Goal: Information Seeking & Learning: Find specific fact

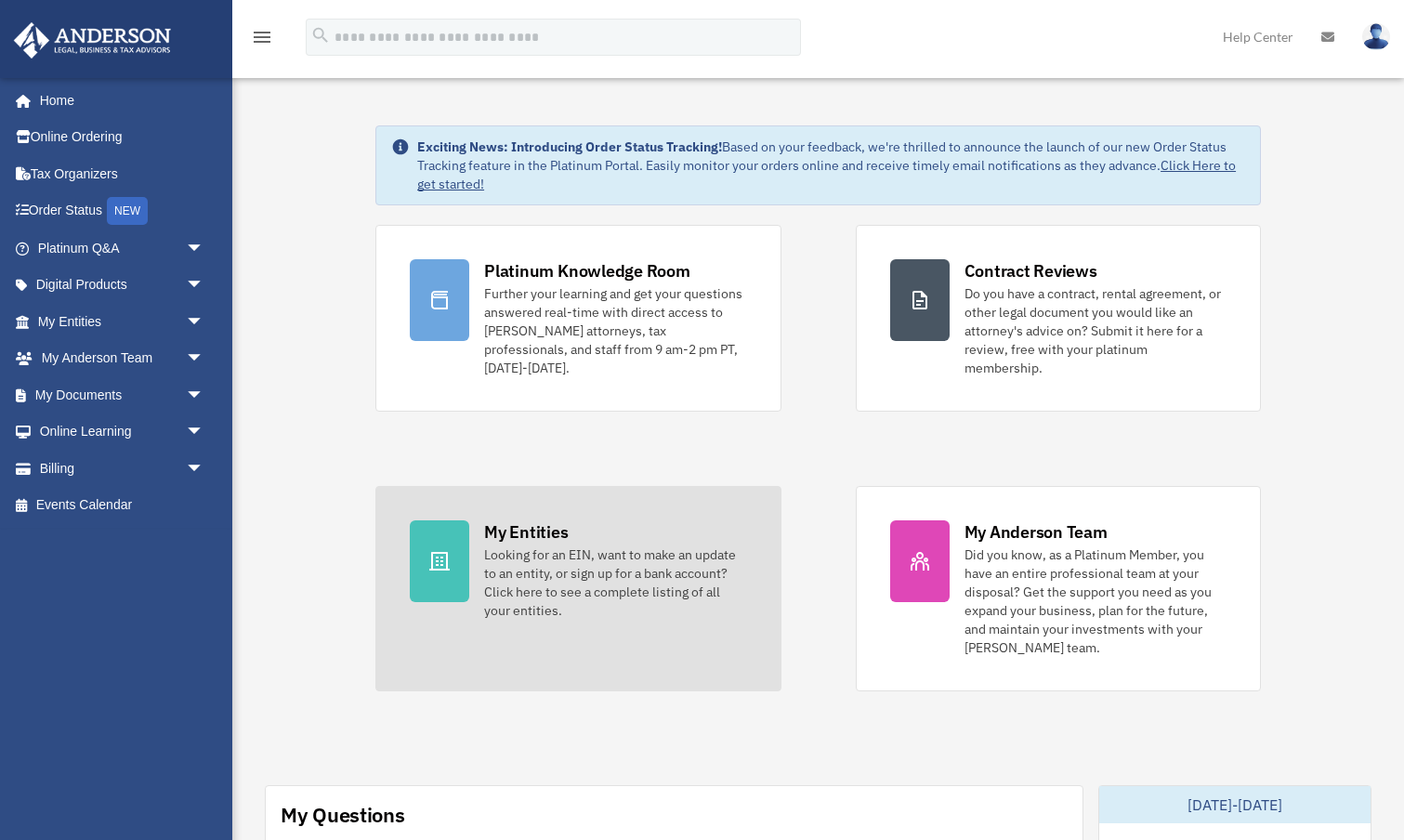
click at [583, 554] on div "Looking for an EIN, want to make an update to an entity, or sign up for a bank …" at bounding box center [615, 582] width 262 height 74
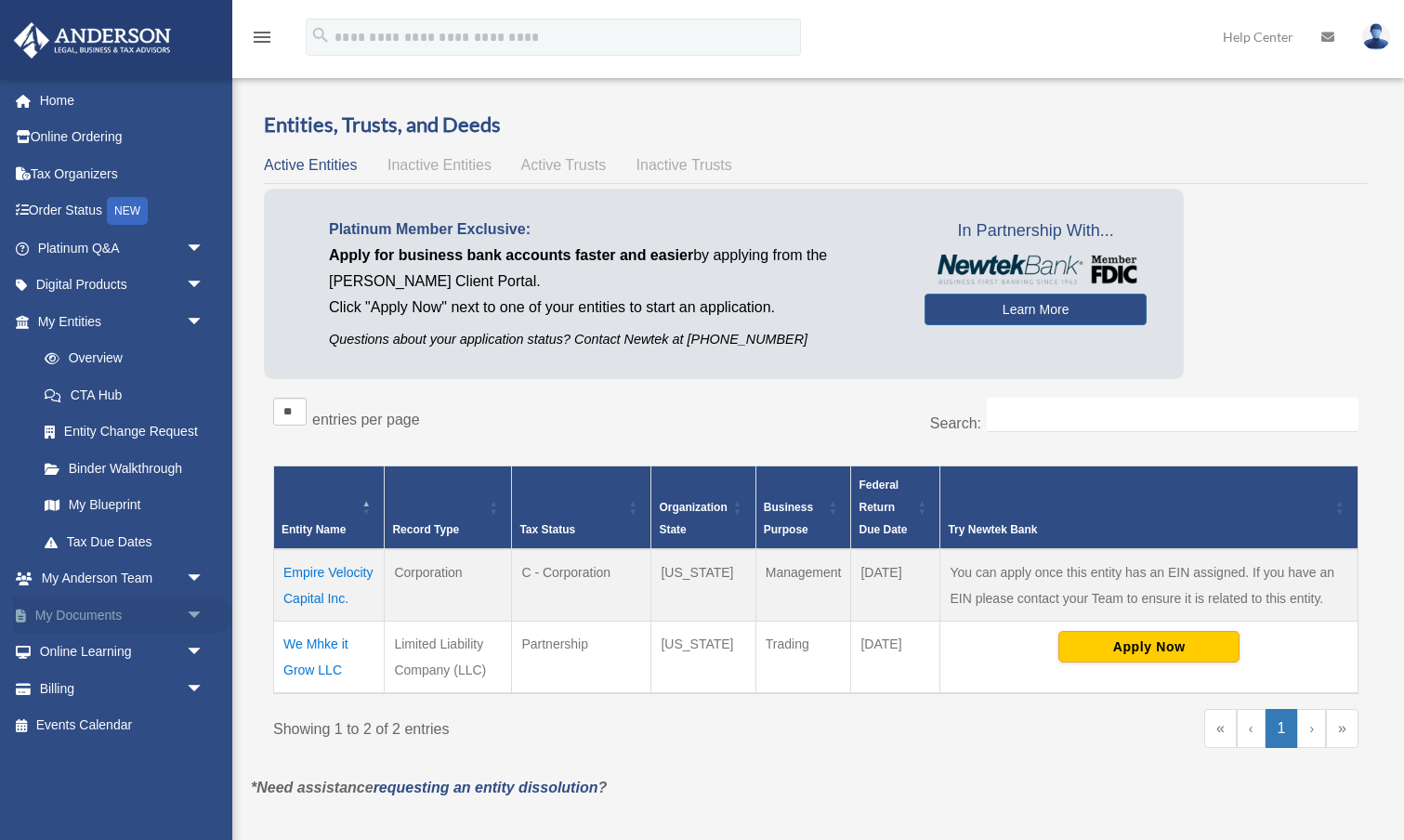
click at [103, 614] on link "My Documents arrow_drop_down" at bounding box center [123, 615] width 220 height 37
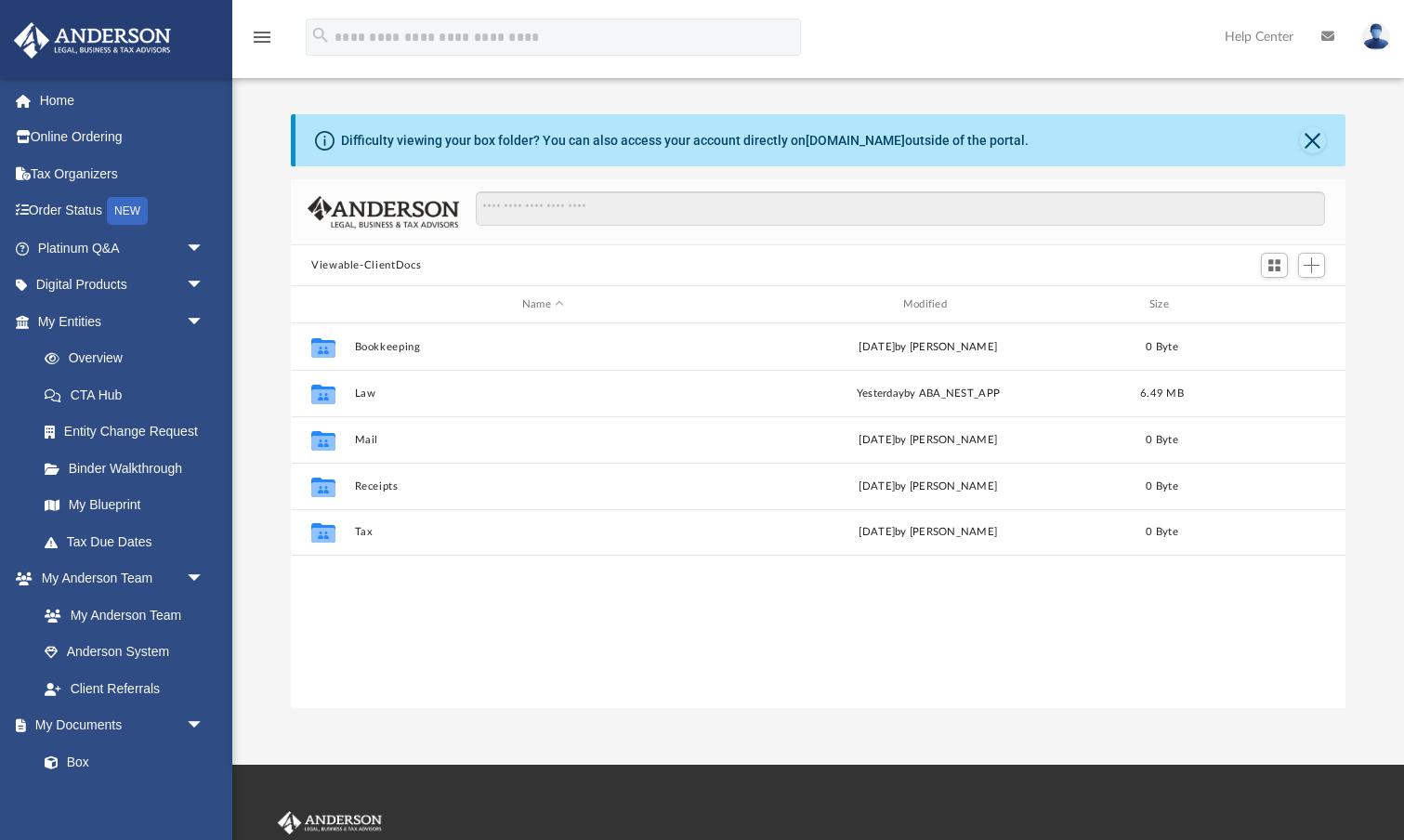
scroll to position [422, 1054]
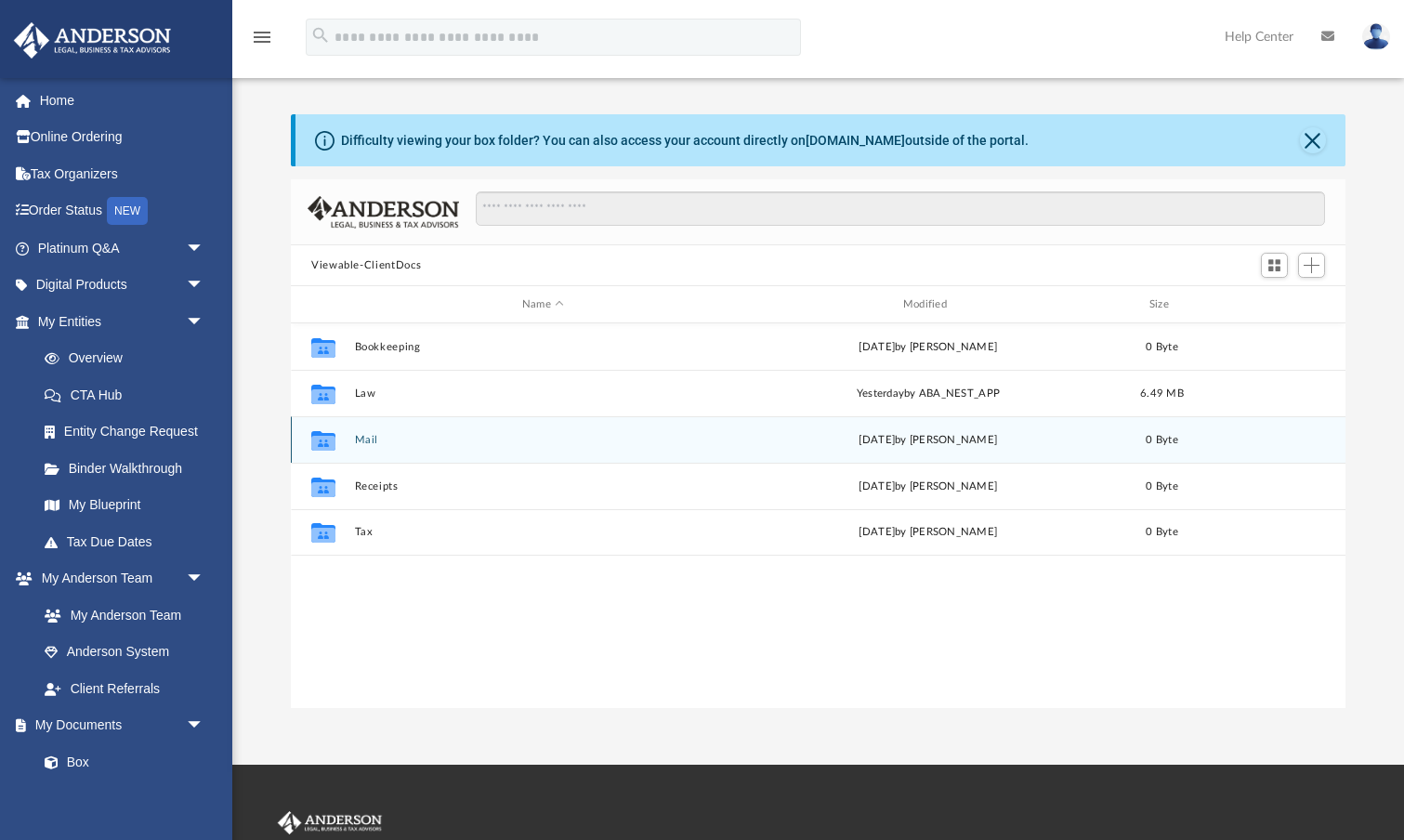
click at [372, 439] on button "Mail" at bounding box center [543, 439] width 377 height 12
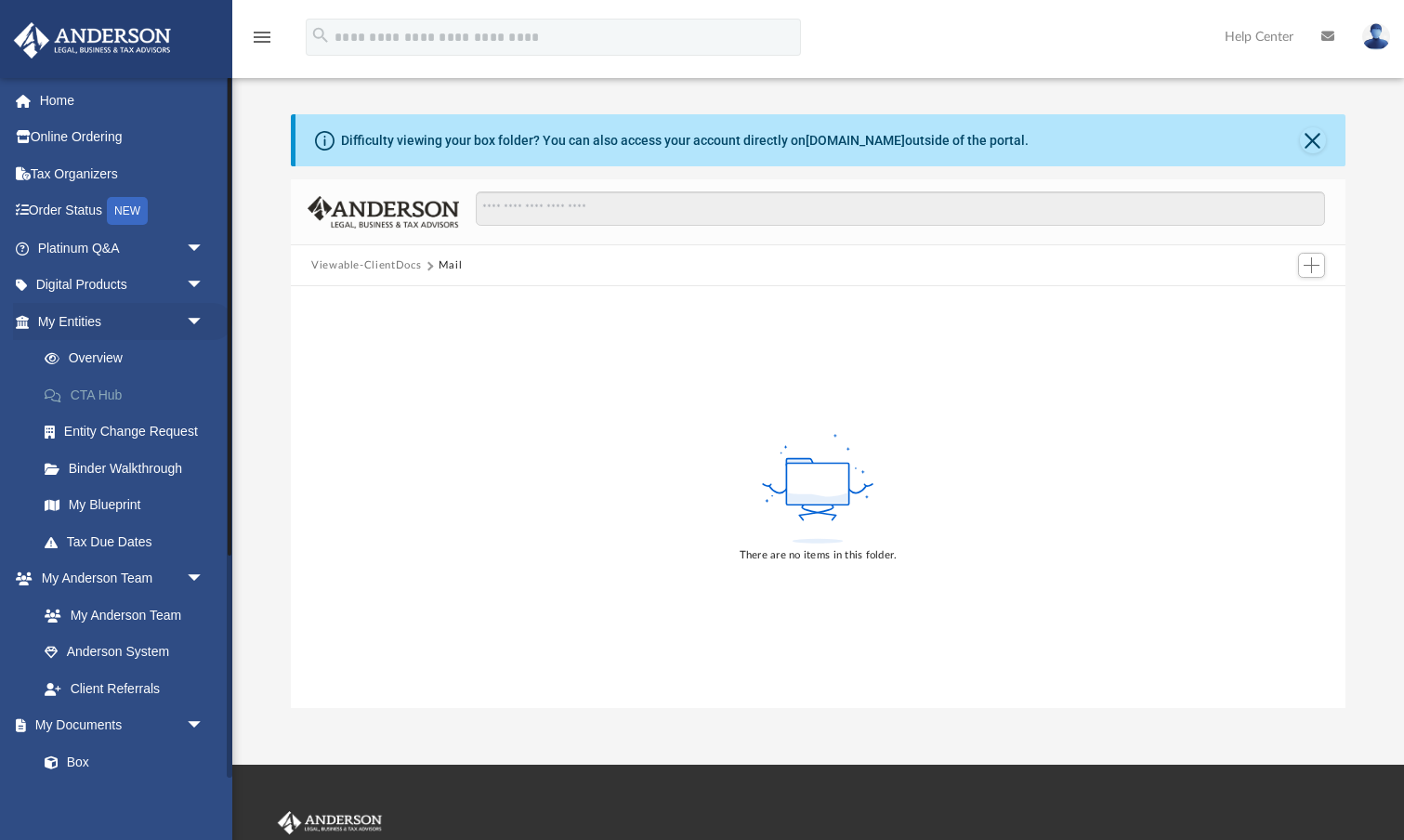
click at [128, 387] on link "CTA Hub" at bounding box center [129, 394] width 206 height 37
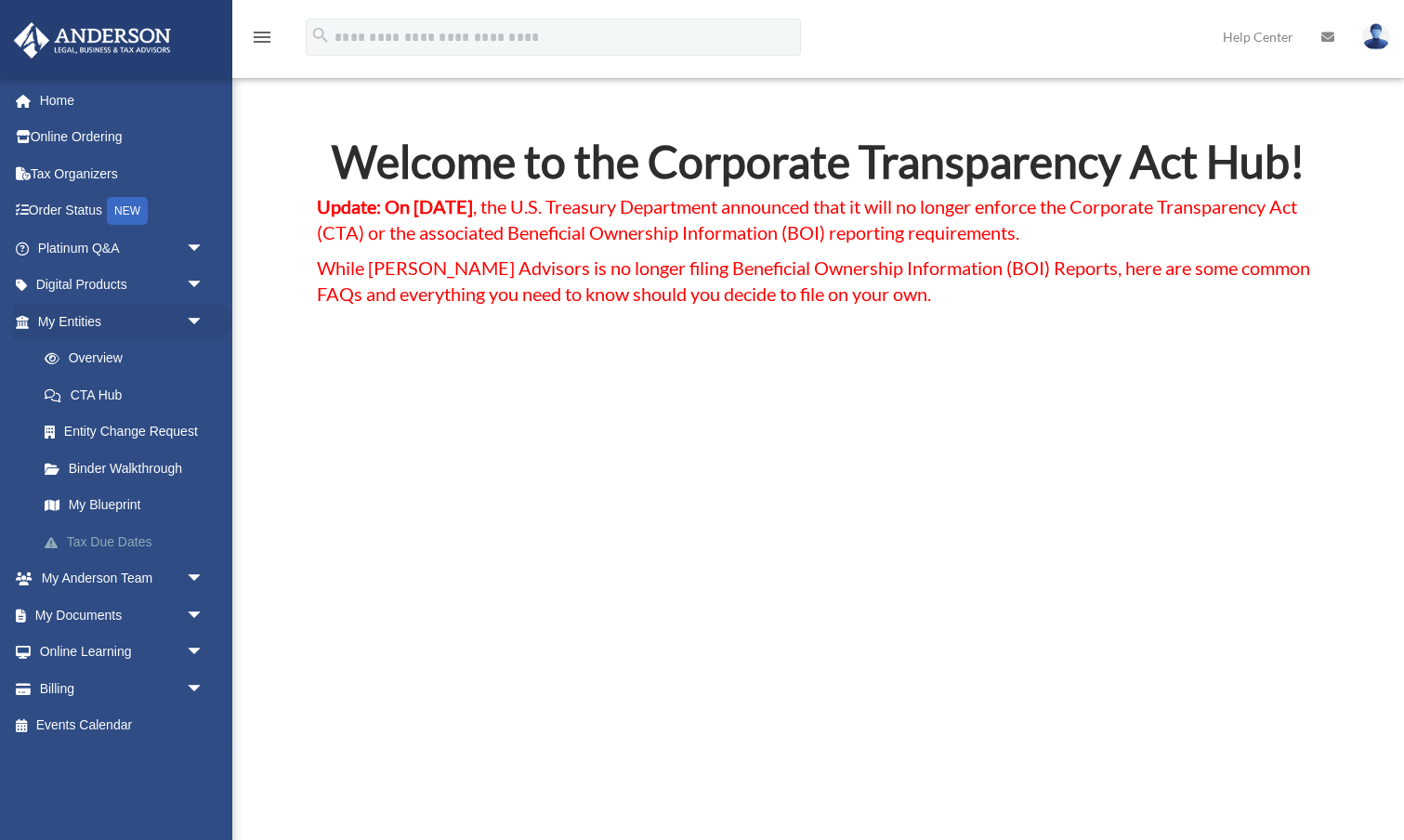
click at [127, 537] on link "Tax Due Dates" at bounding box center [129, 541] width 206 height 37
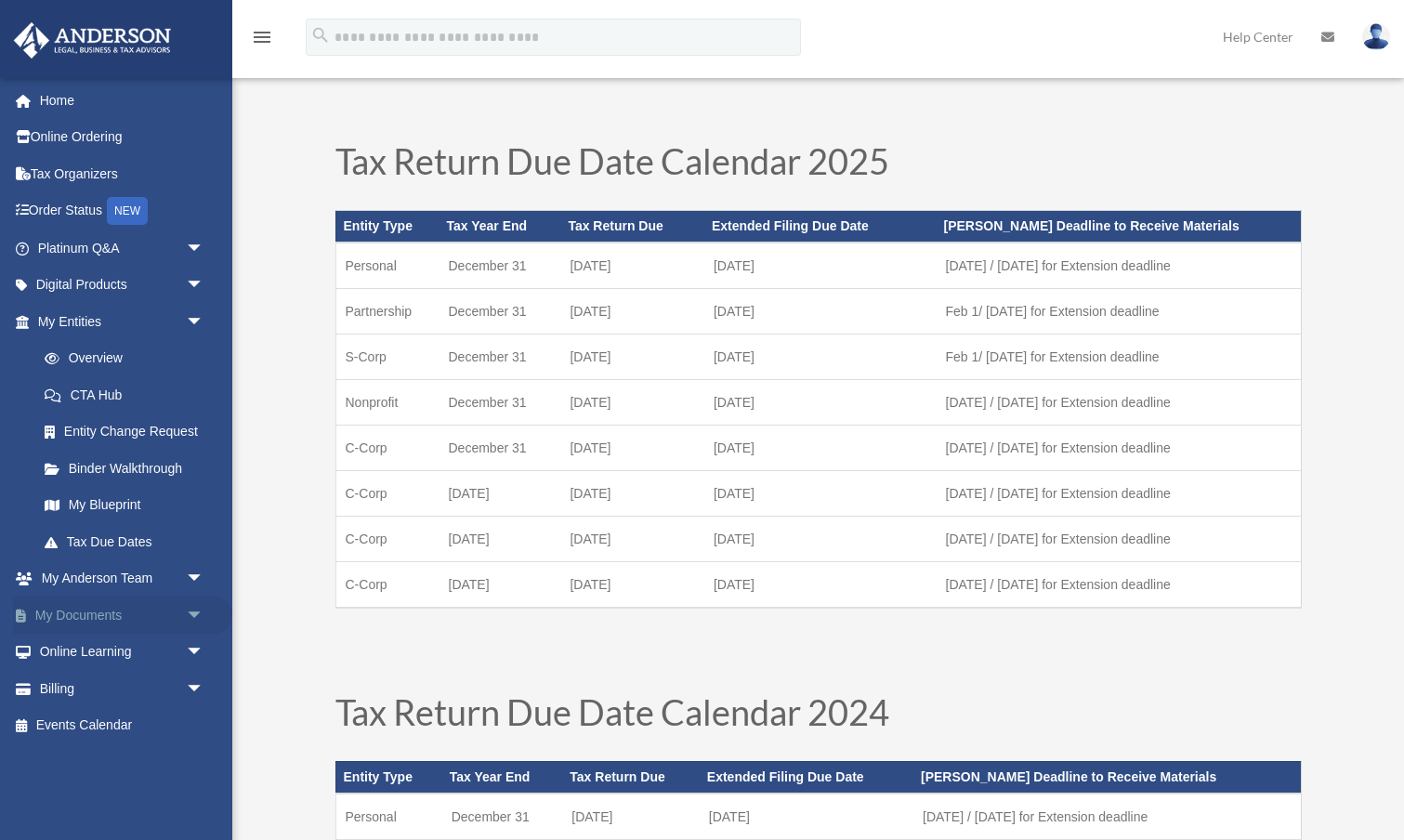
click at [106, 607] on link "My Documents arrow_drop_down" at bounding box center [123, 615] width 220 height 37
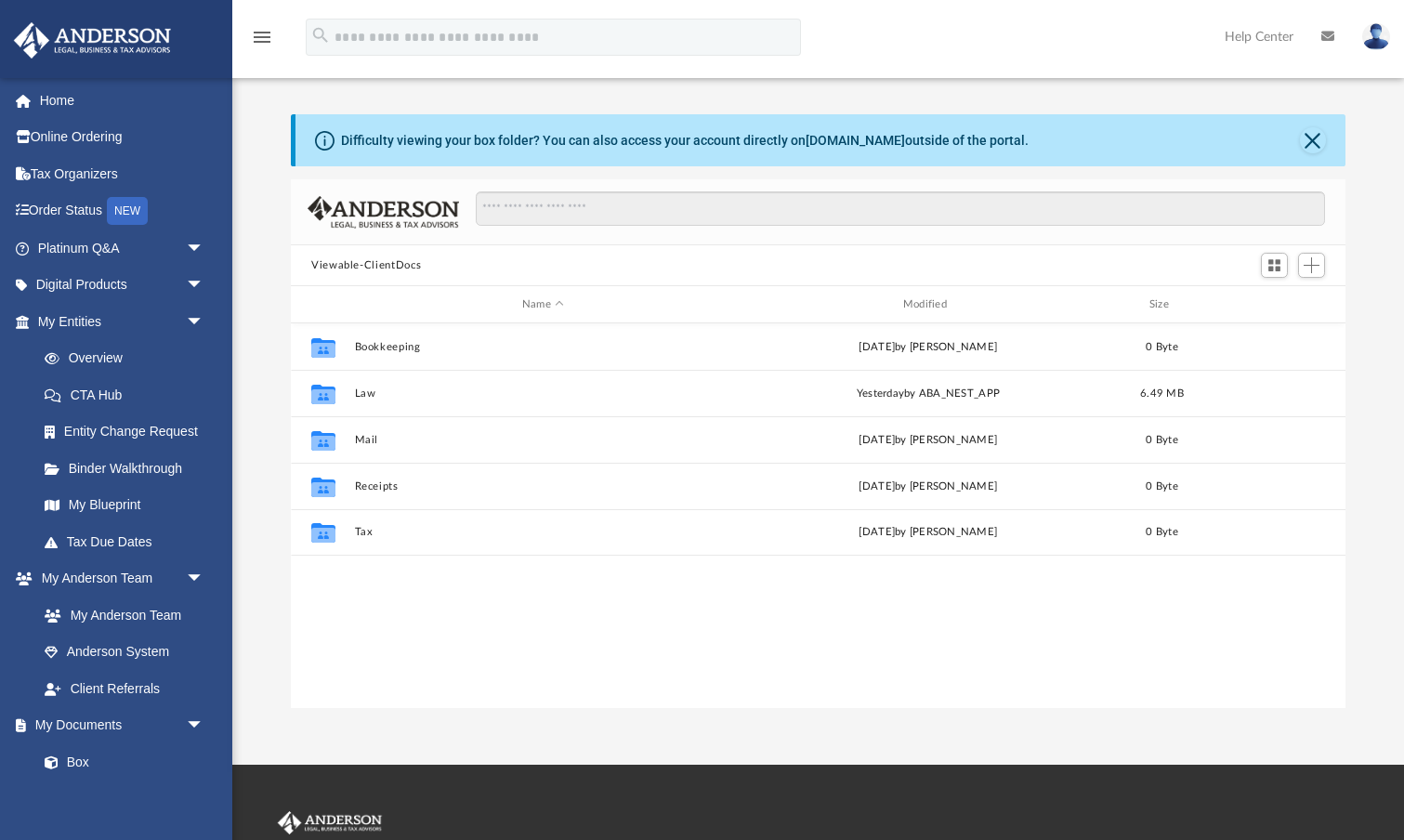
scroll to position [422, 1054]
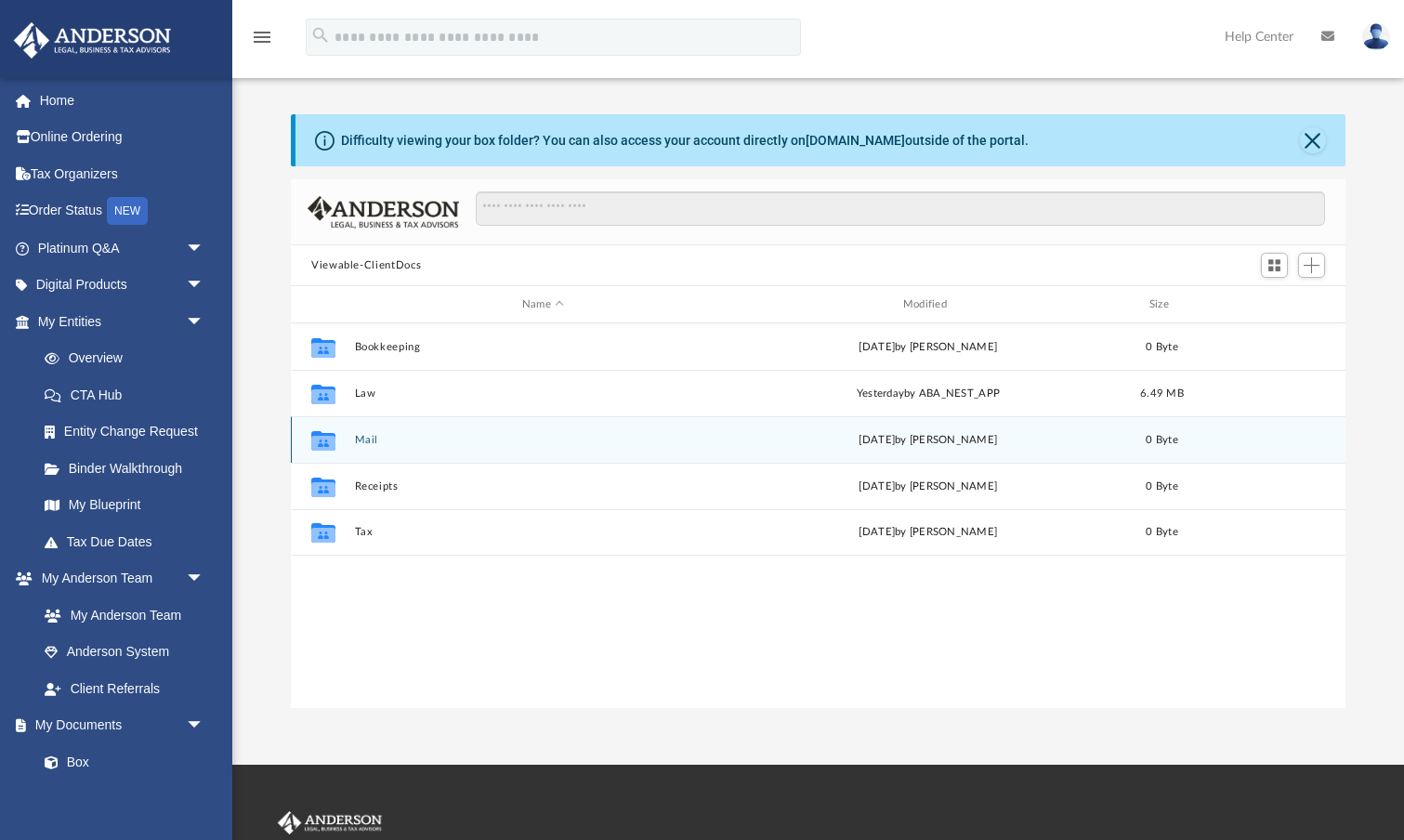
click at [355, 436] on button "Mail" at bounding box center [543, 439] width 377 height 12
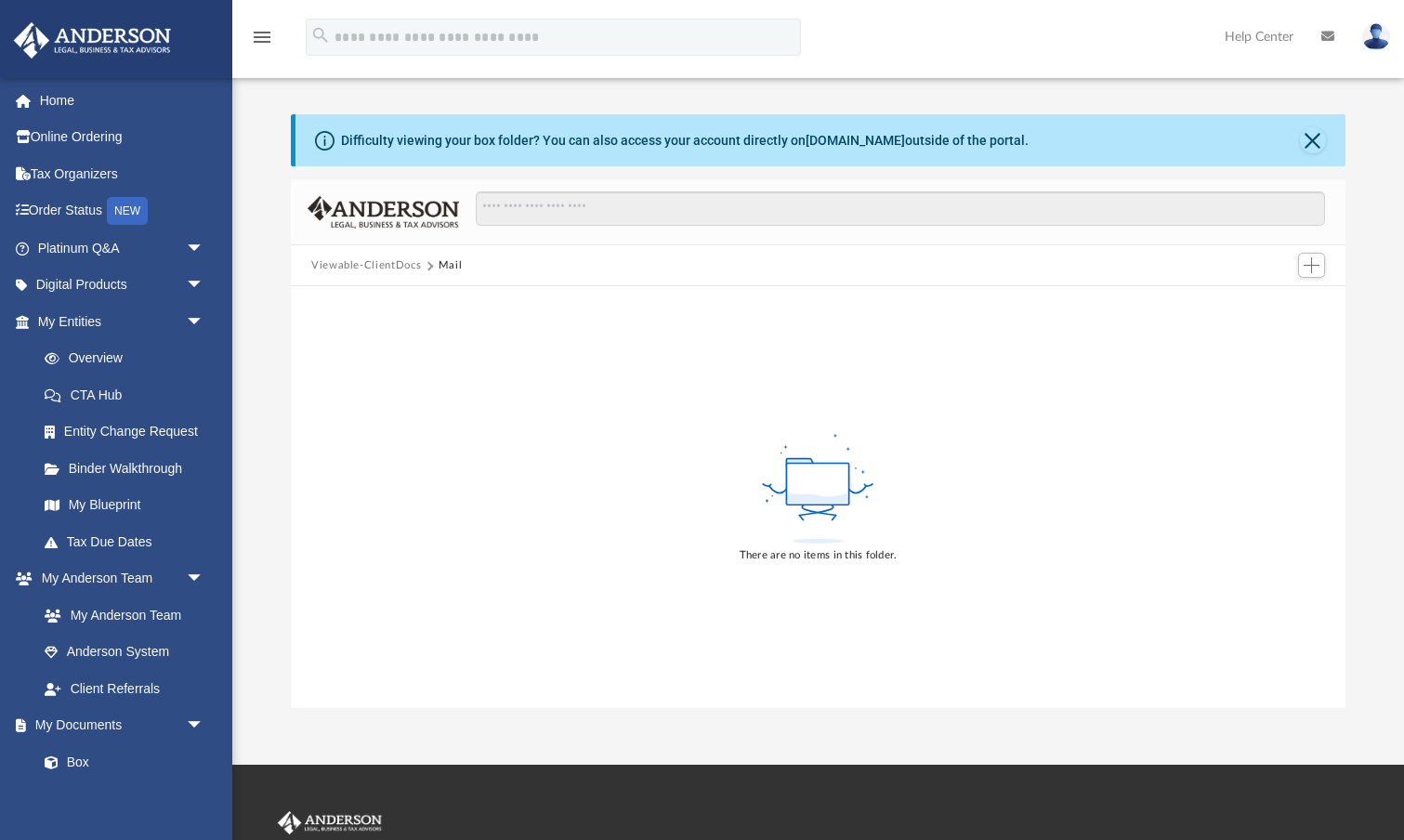
click at [398, 265] on button "Viewable-ClientDocs" at bounding box center [366, 266] width 109 height 17
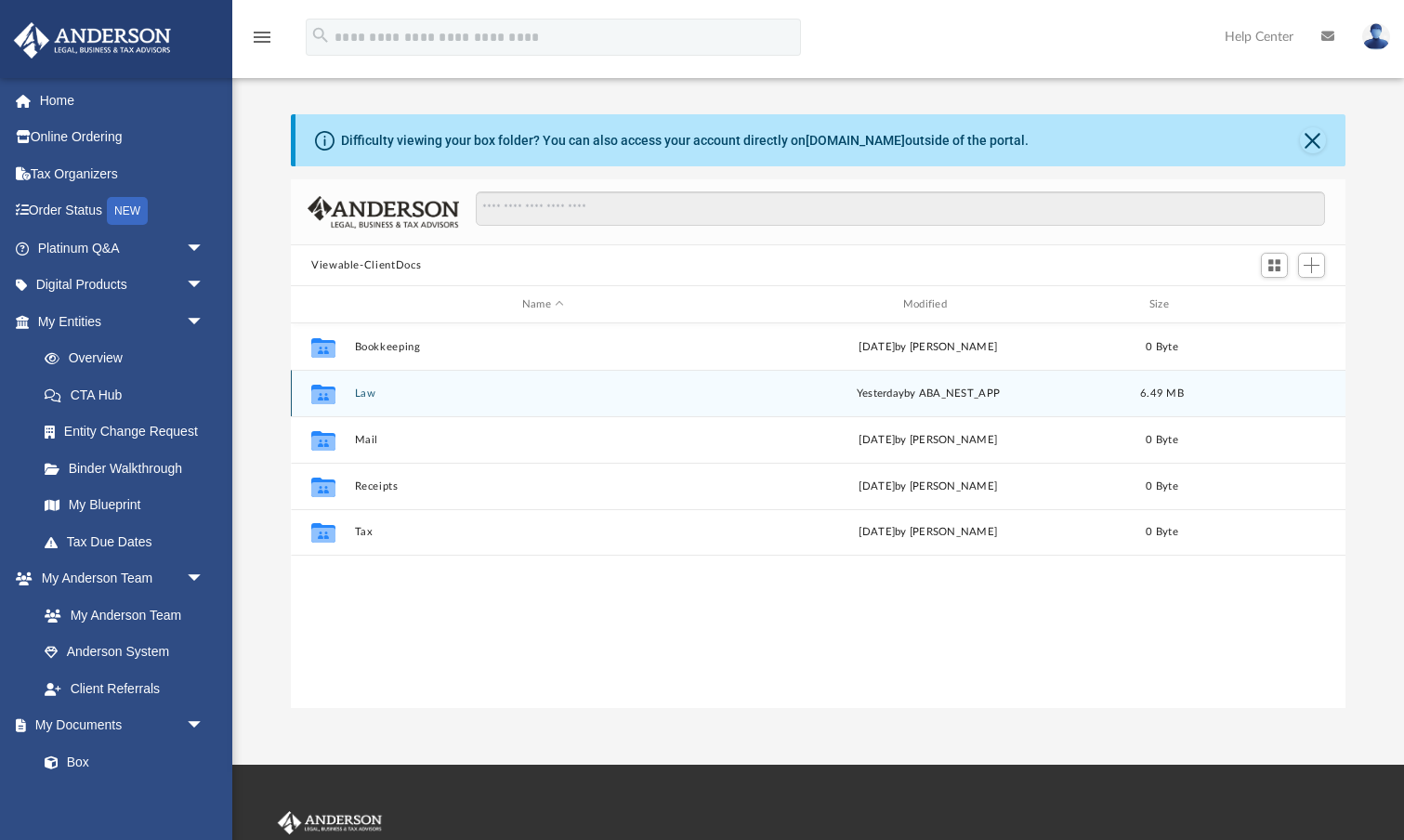
click at [424, 392] on button "Law" at bounding box center [543, 393] width 377 height 12
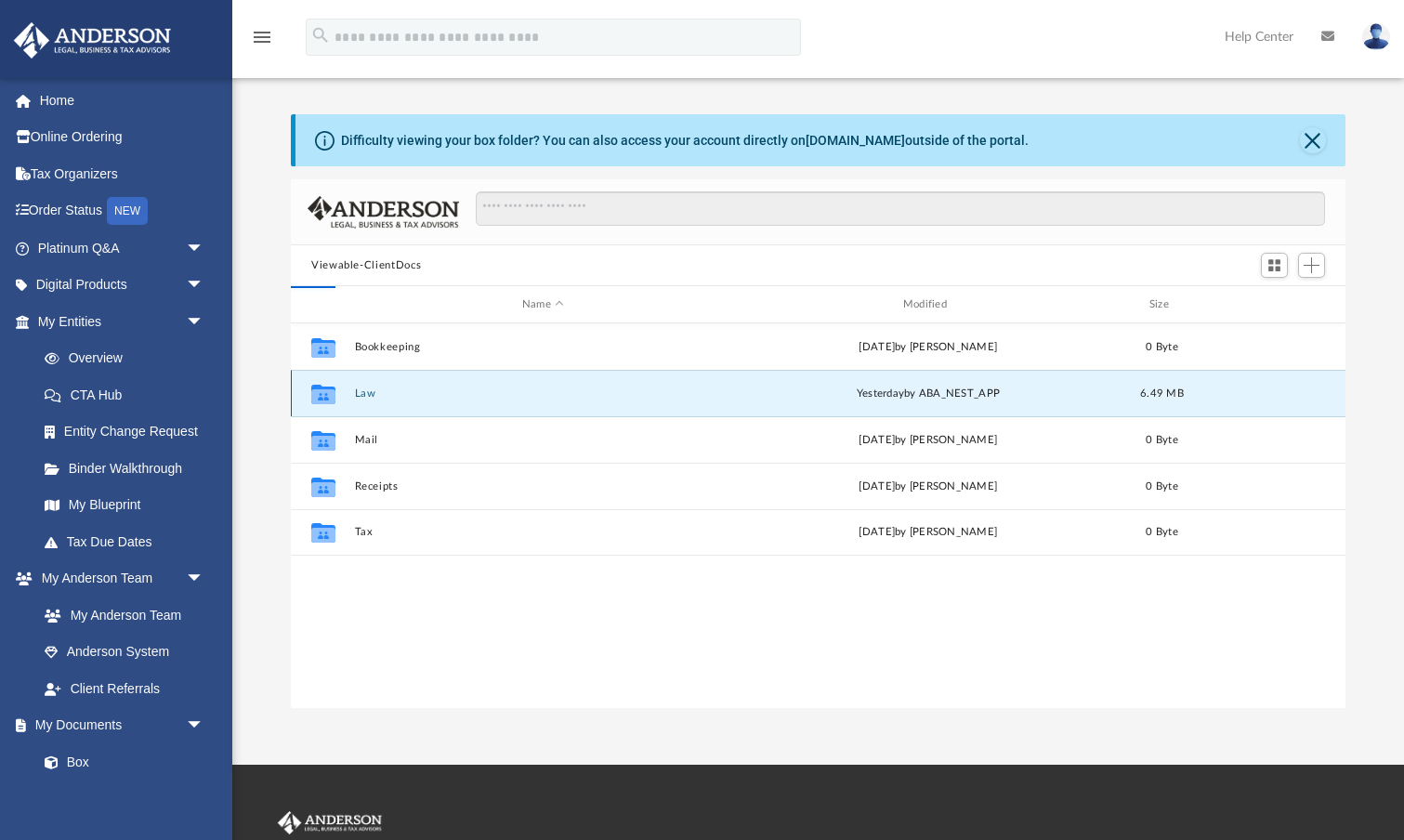
click at [424, 392] on button "Law" at bounding box center [543, 393] width 377 height 12
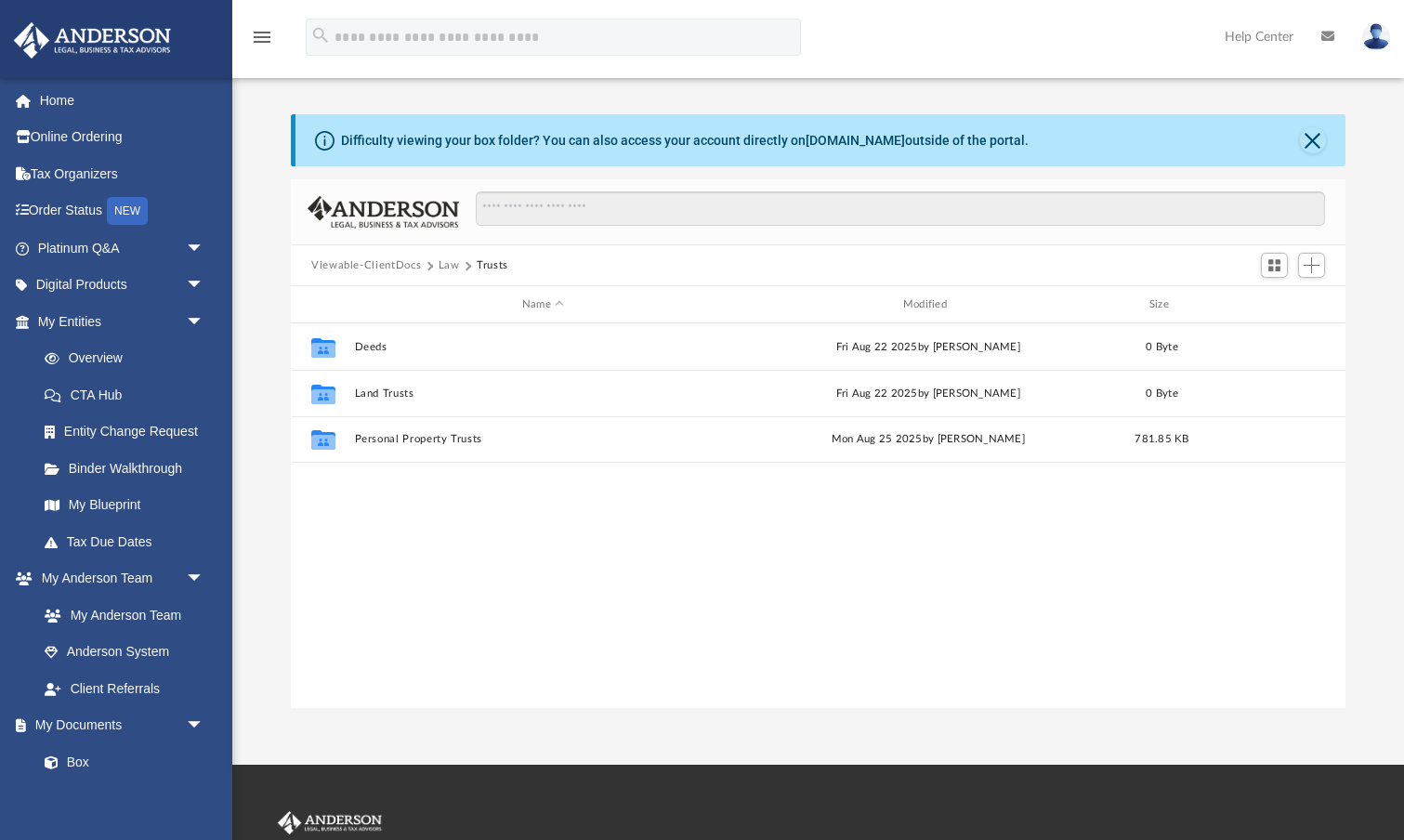
click at [439, 264] on button "Law" at bounding box center [449, 266] width 22 height 17
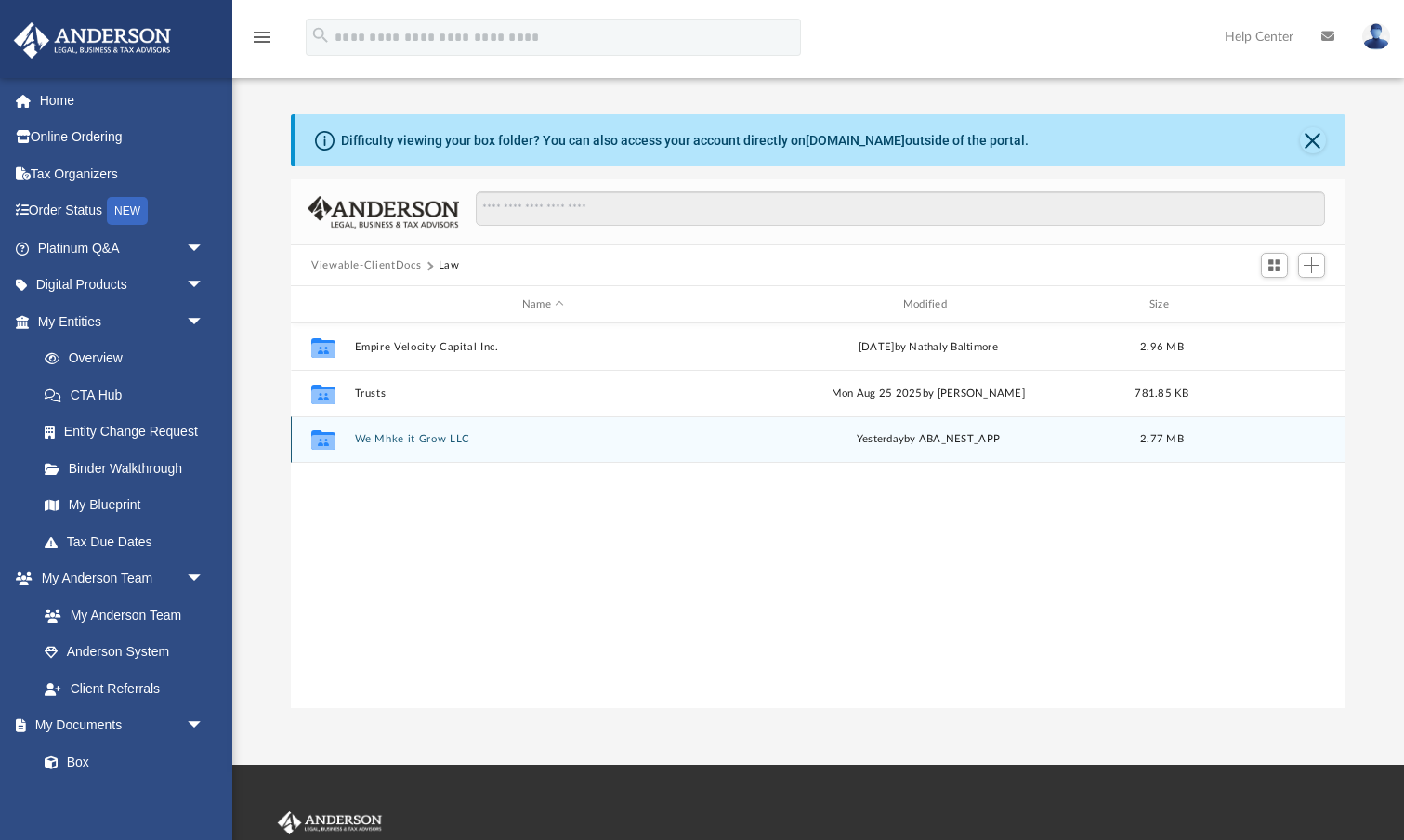
click at [444, 436] on button "We Mhke it Grow LLC" at bounding box center [543, 438] width 377 height 12
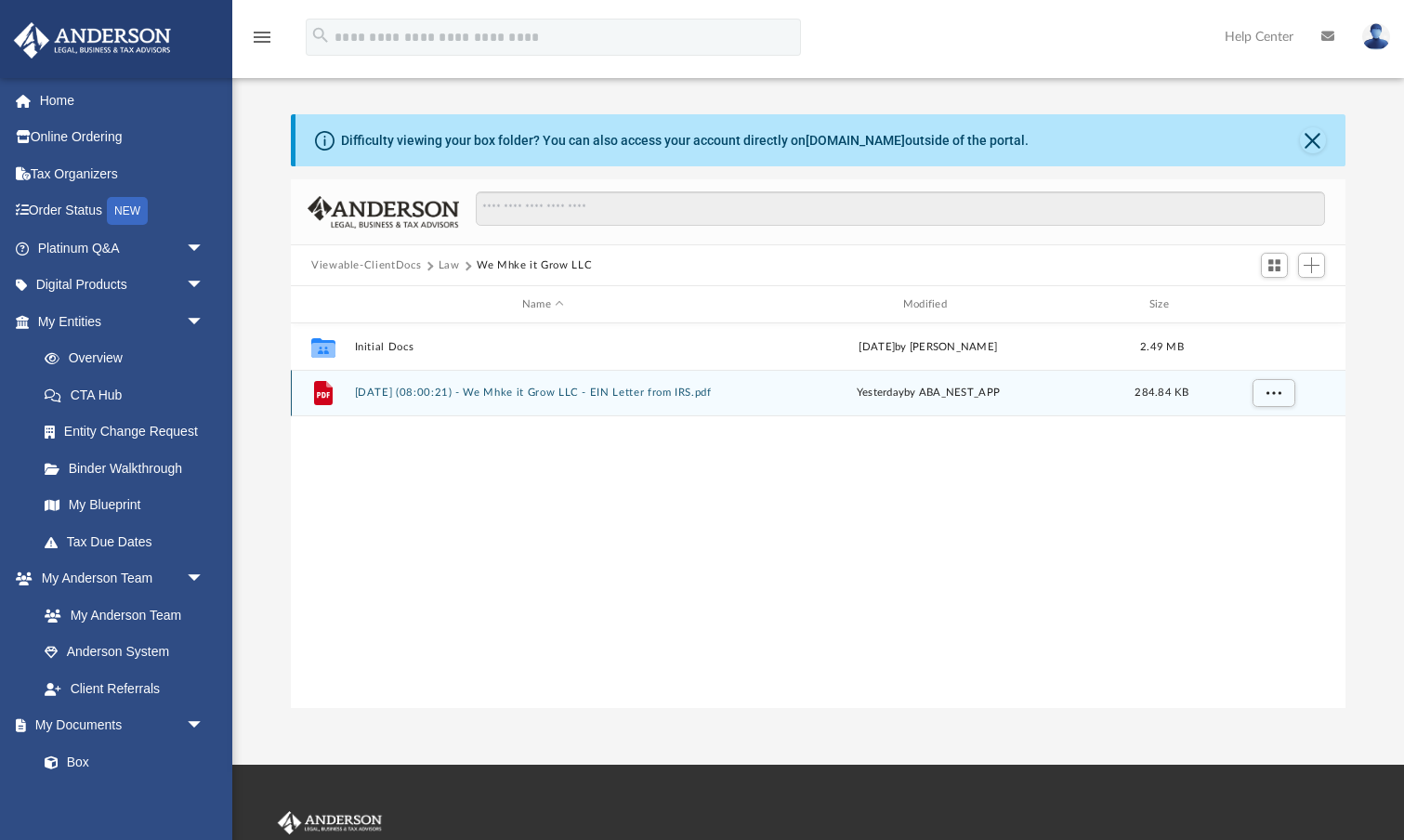
click at [499, 395] on button "2025.09.08 (08:00:21) - We Mhke it Grow LLC - EIN Letter from IRS.pdf" at bounding box center [543, 392] width 377 height 12
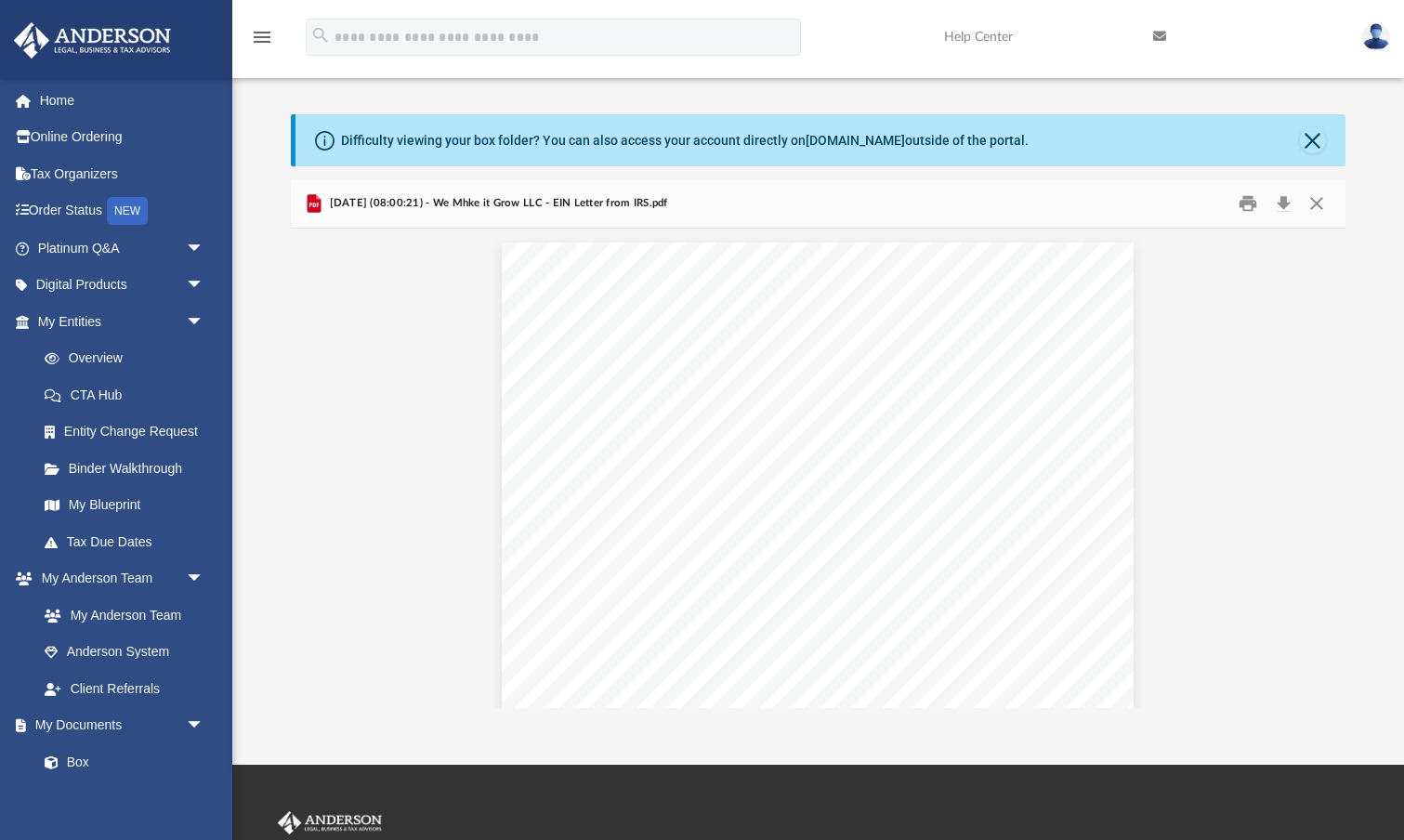
scroll to position [0, 0]
click at [1318, 205] on button "Close" at bounding box center [1315, 204] width 33 height 29
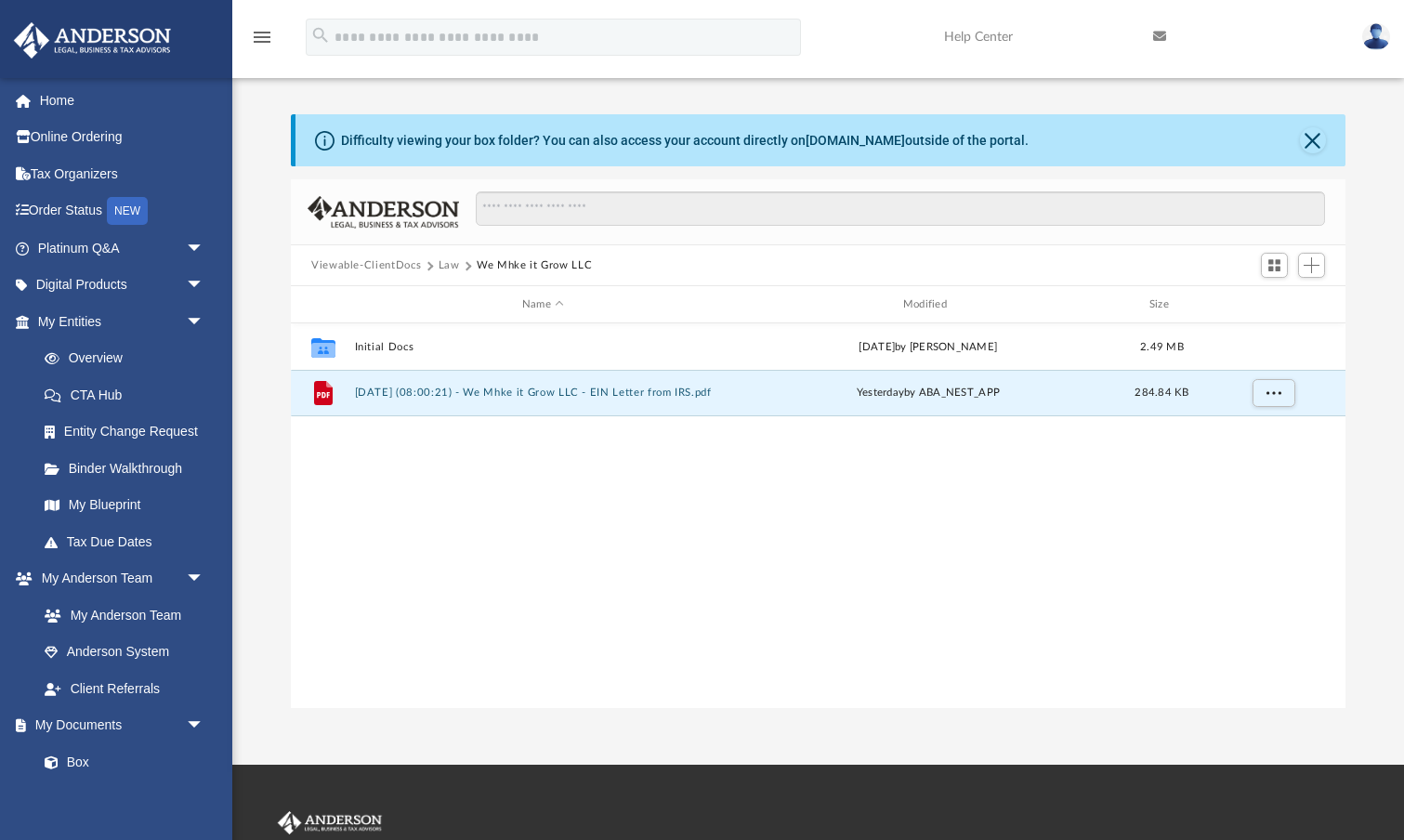
click at [259, 38] on icon "menu" at bounding box center [262, 38] width 23 height 23
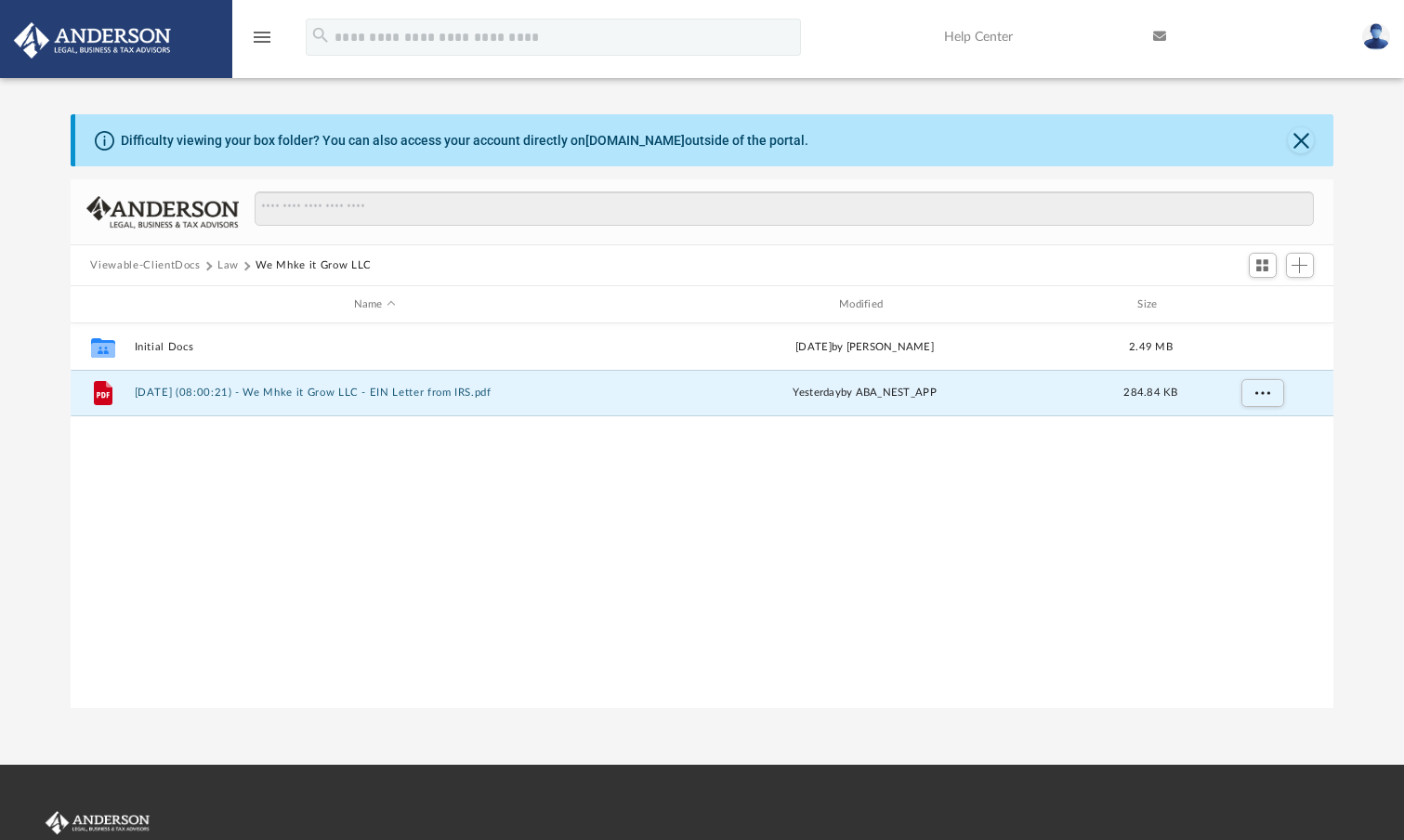
scroll to position [1, 1]
click at [68, 42] on img at bounding box center [92, 41] width 168 height 36
